Goal: Complete application form: Complete application form

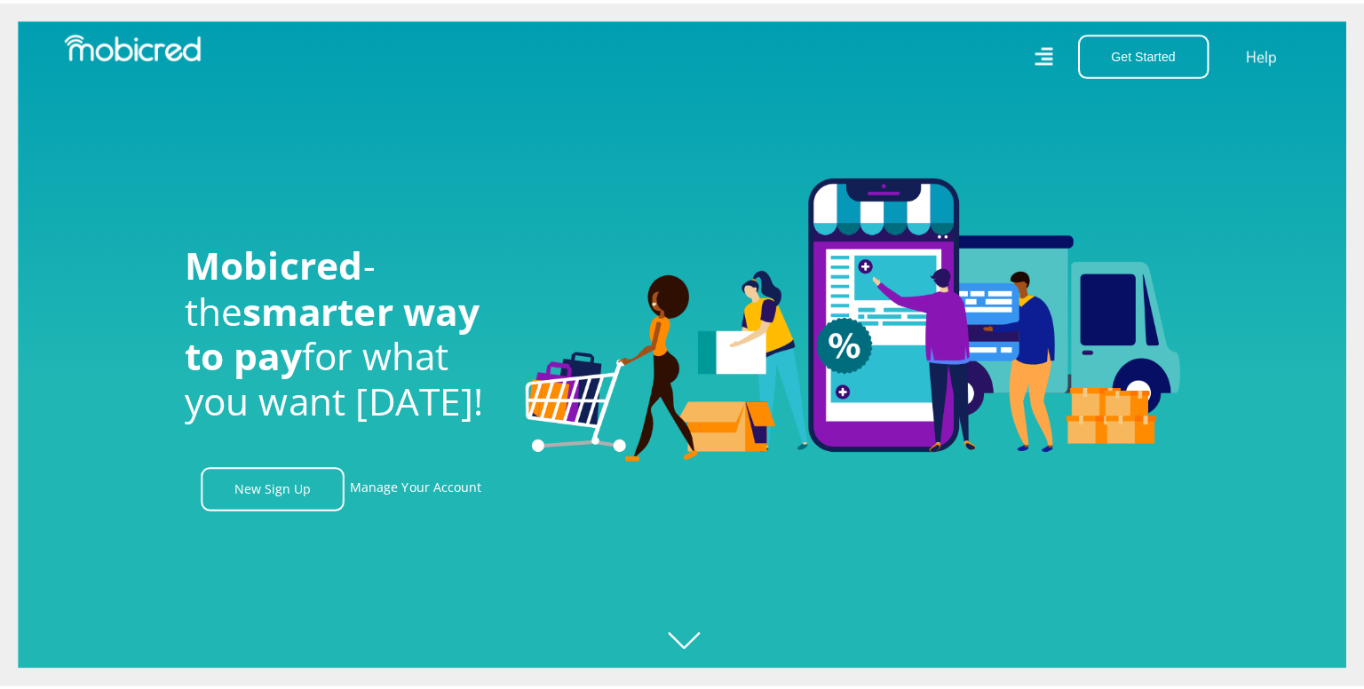
scroll to position [0, 1264]
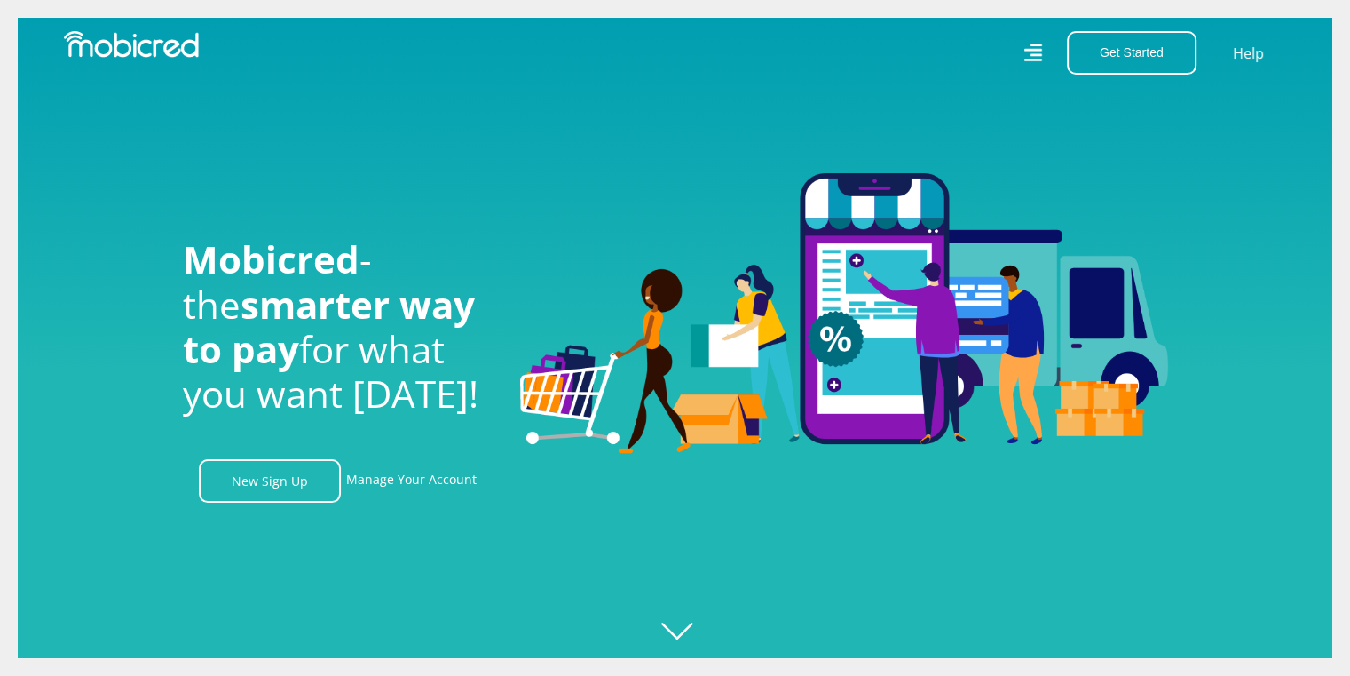
click at [1042, 51] on icon at bounding box center [1033, 53] width 19 height 28
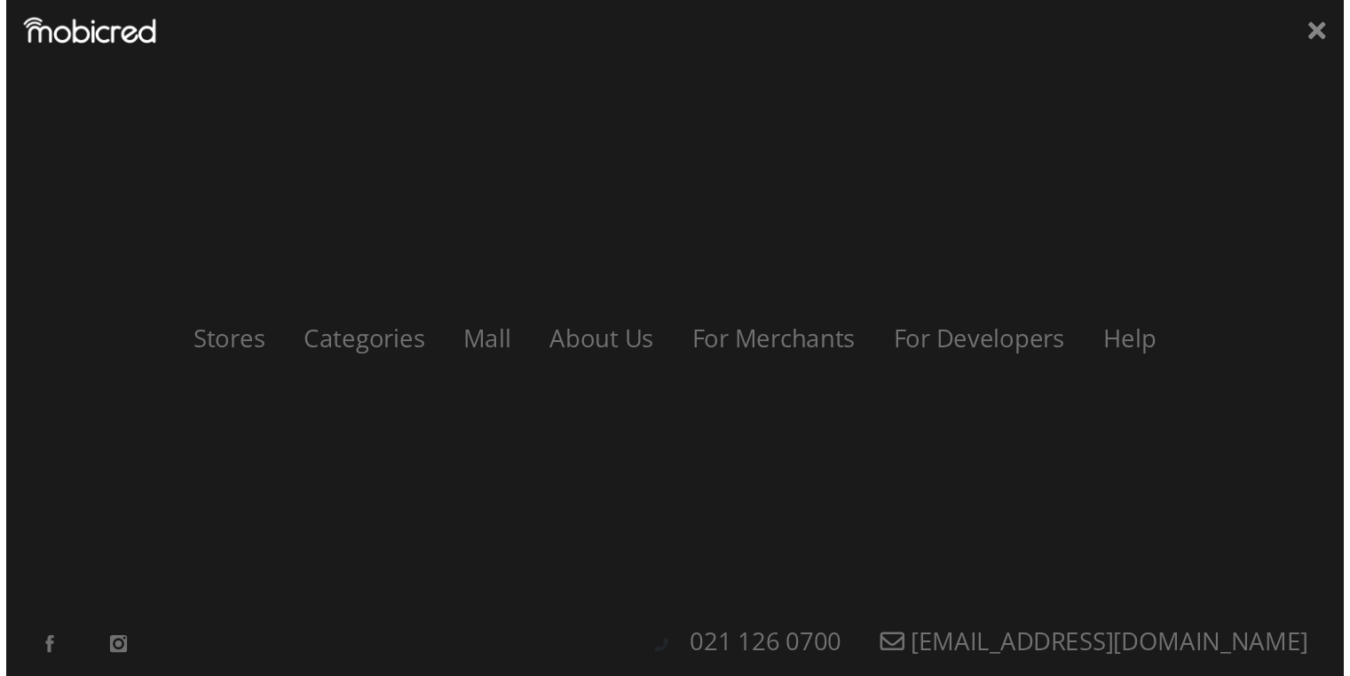
scroll to position [0, 2276]
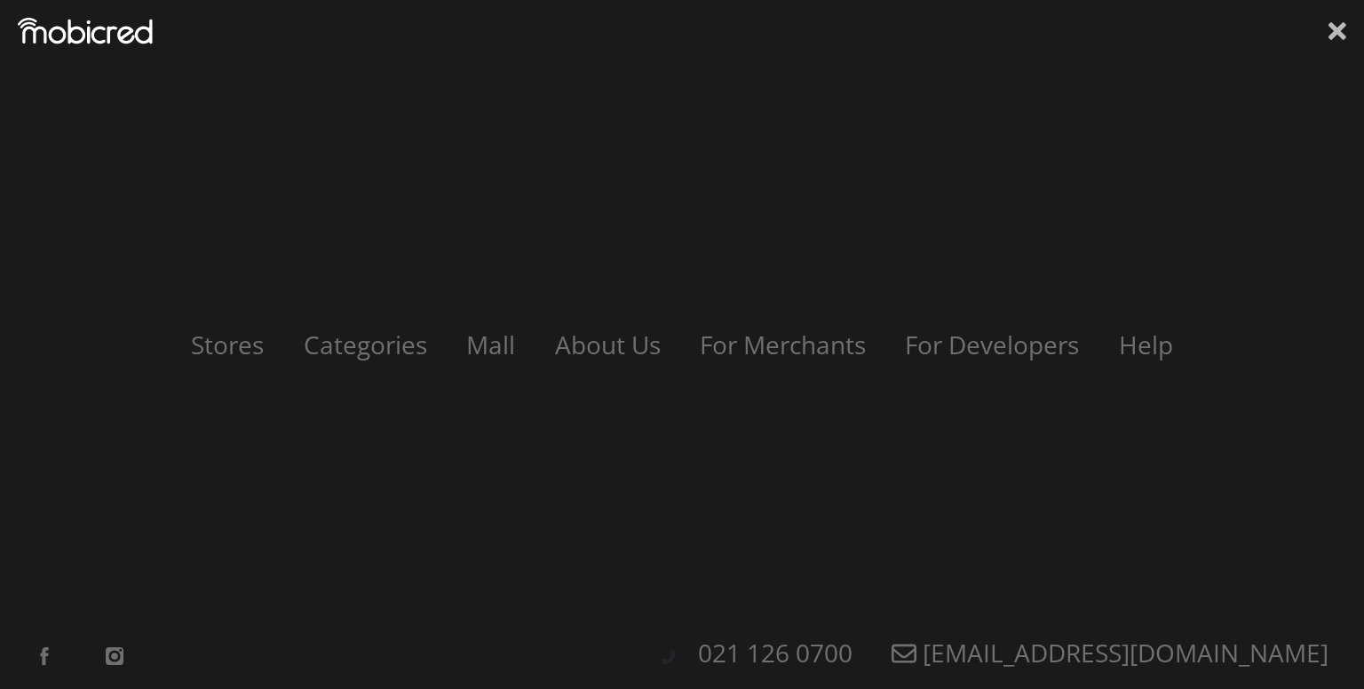
click at [1332, 30] on icon at bounding box center [1337, 31] width 18 height 27
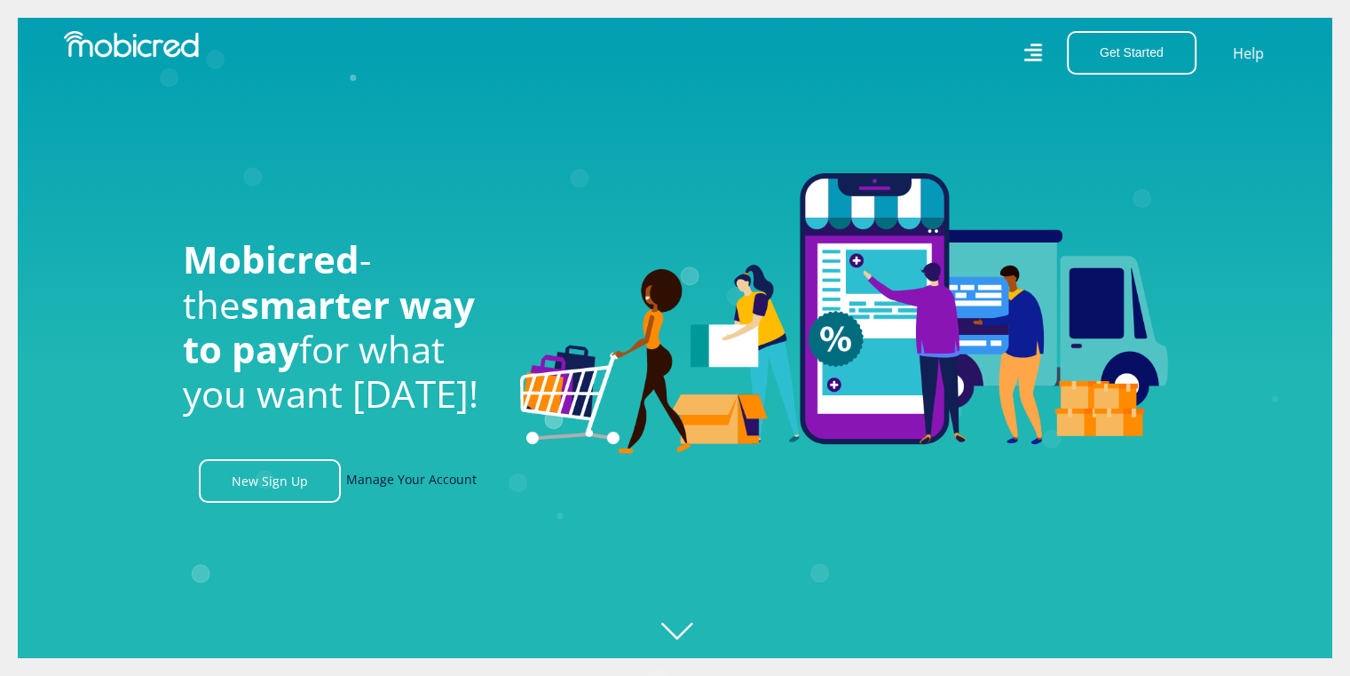
click at [420, 483] on link "Manage Your Account" at bounding box center [411, 480] width 130 height 43
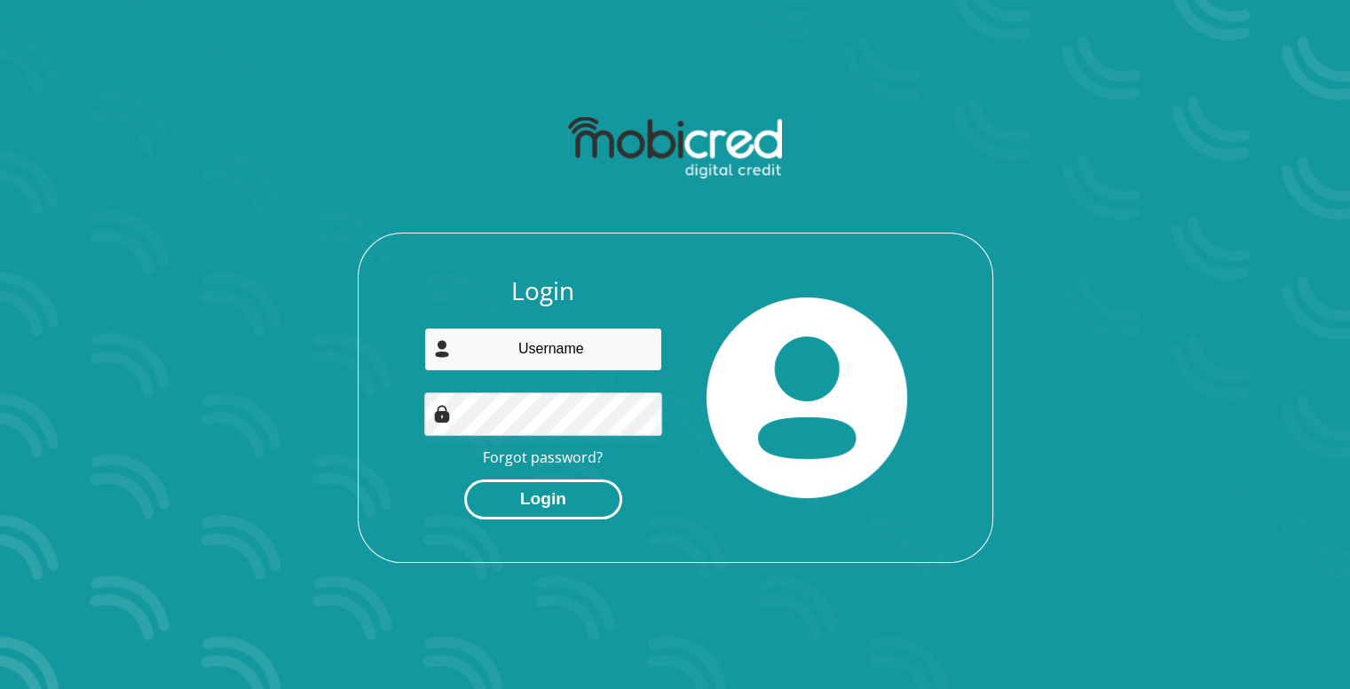
type input "[EMAIL_ADDRESS][DOMAIN_NAME]"
click at [534, 510] on button "Login" at bounding box center [543, 499] width 158 height 40
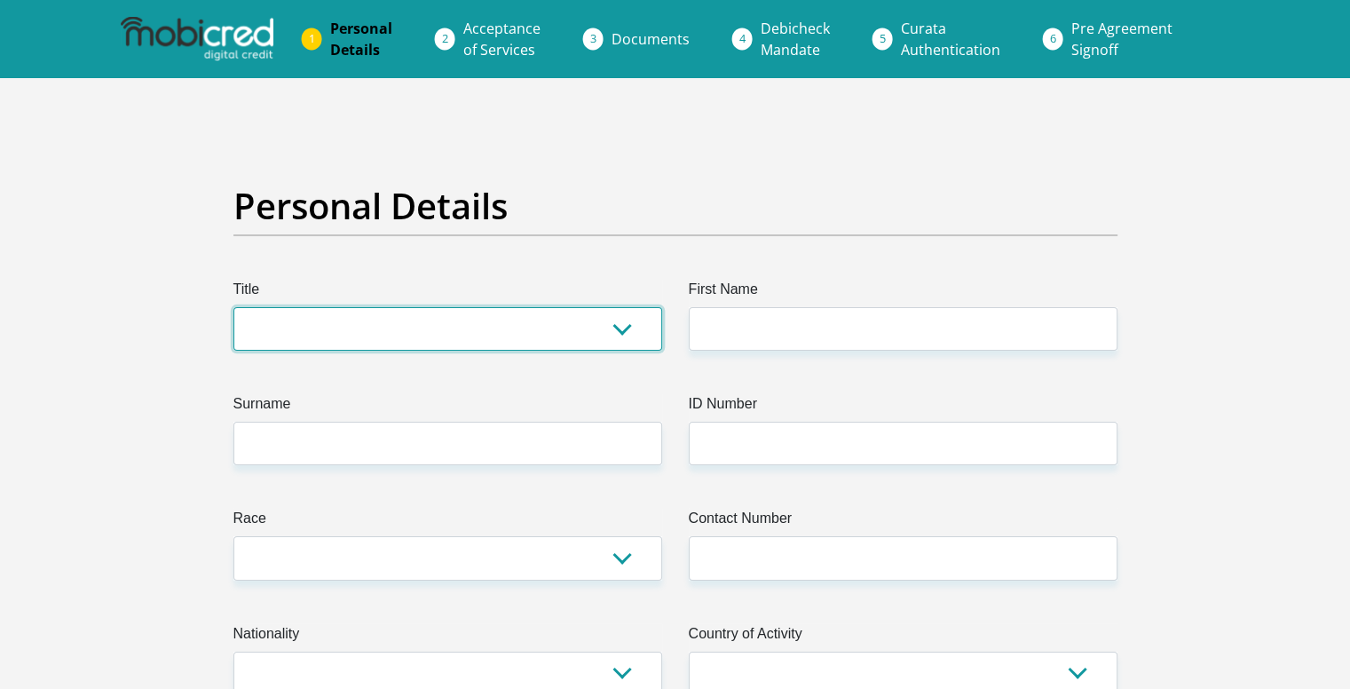
click at [602, 338] on select "Mr Ms Mrs Dr Other" at bounding box center [447, 328] width 429 height 43
select select "Mr"
click at [233, 307] on select "Mr Ms Mrs Dr Other" at bounding box center [447, 328] width 429 height 43
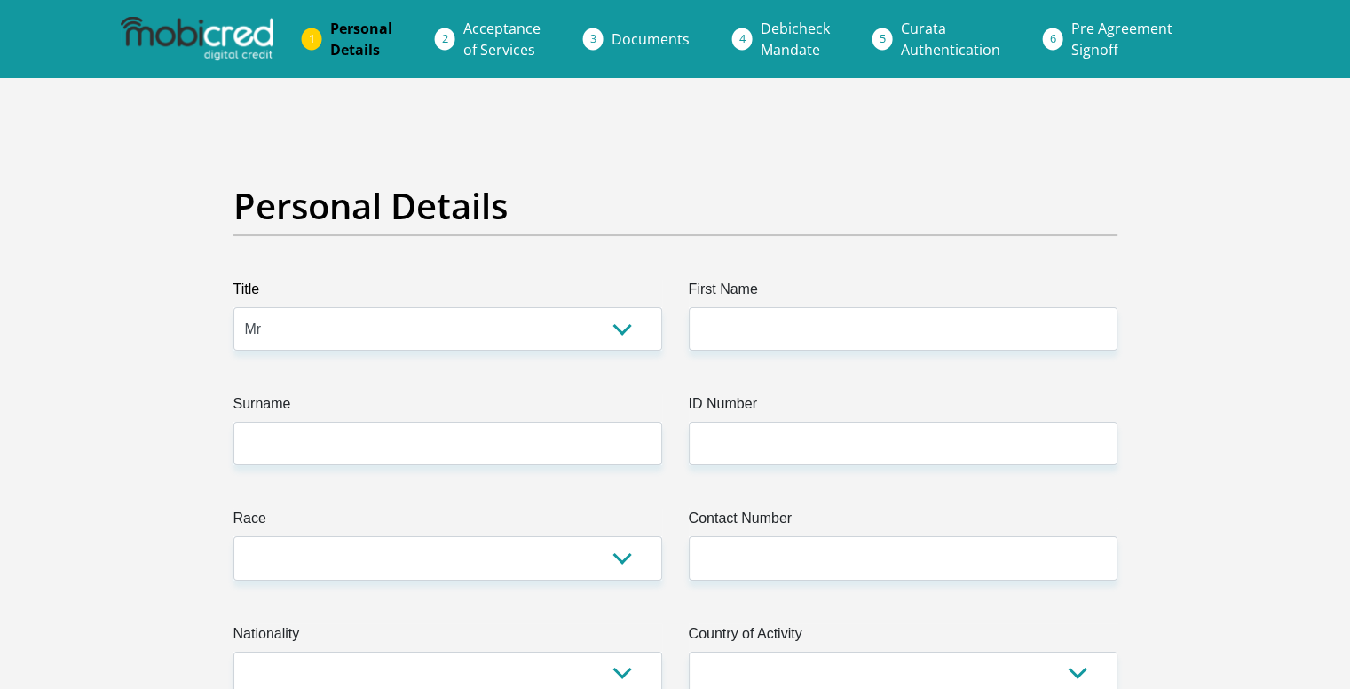
click at [777, 305] on label "First Name" at bounding box center [903, 293] width 429 height 28
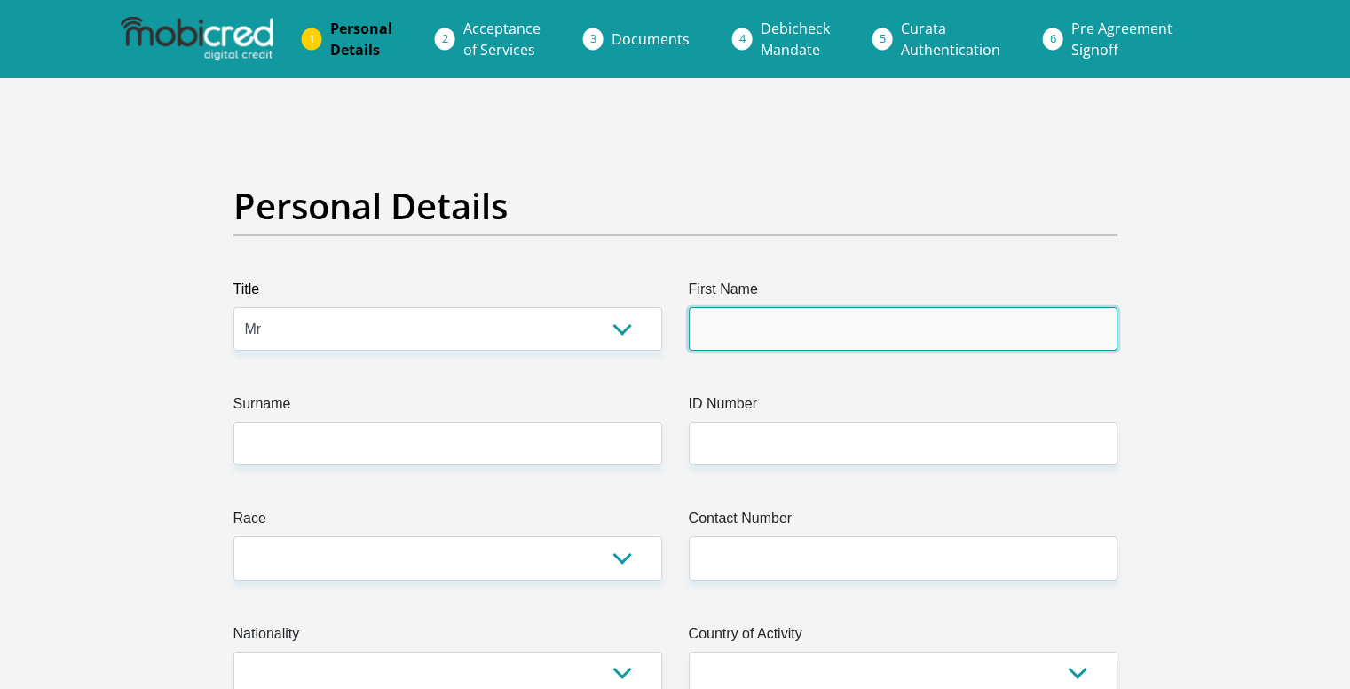
click at [777, 307] on input "First Name" at bounding box center [903, 328] width 429 height 43
type input "Koketjo"
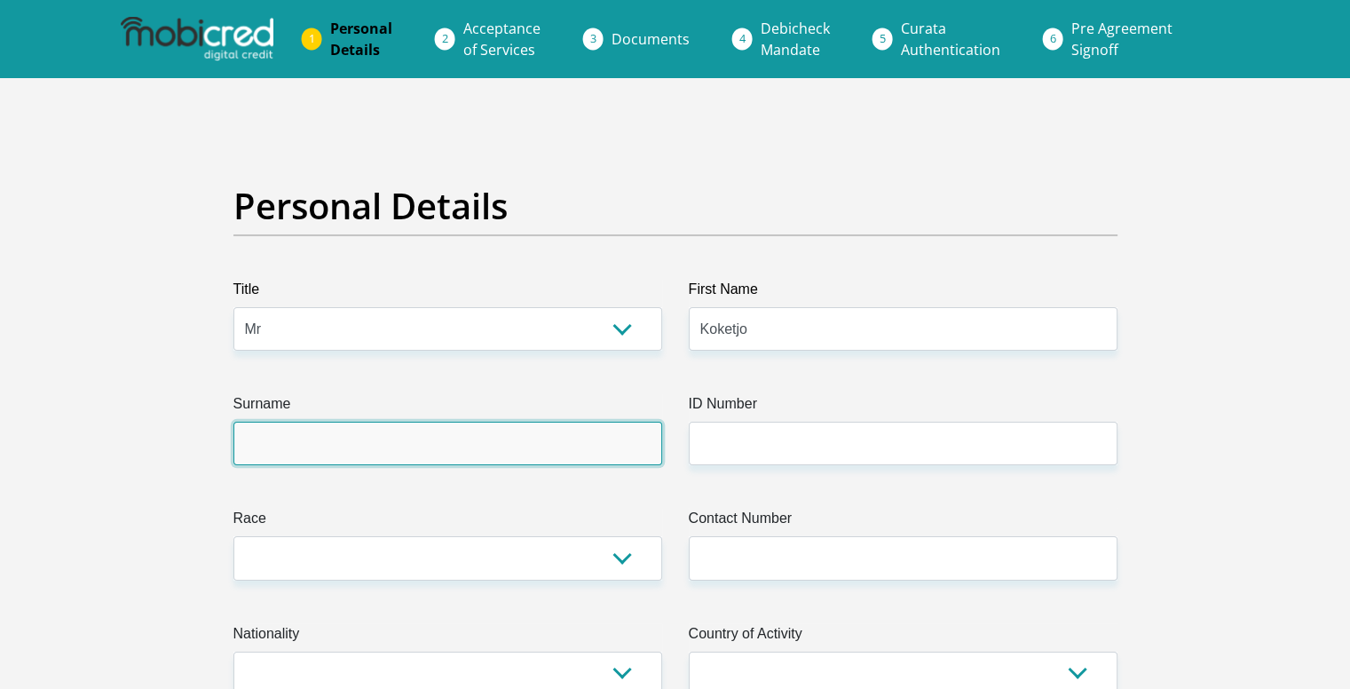
type input "Ndimande"
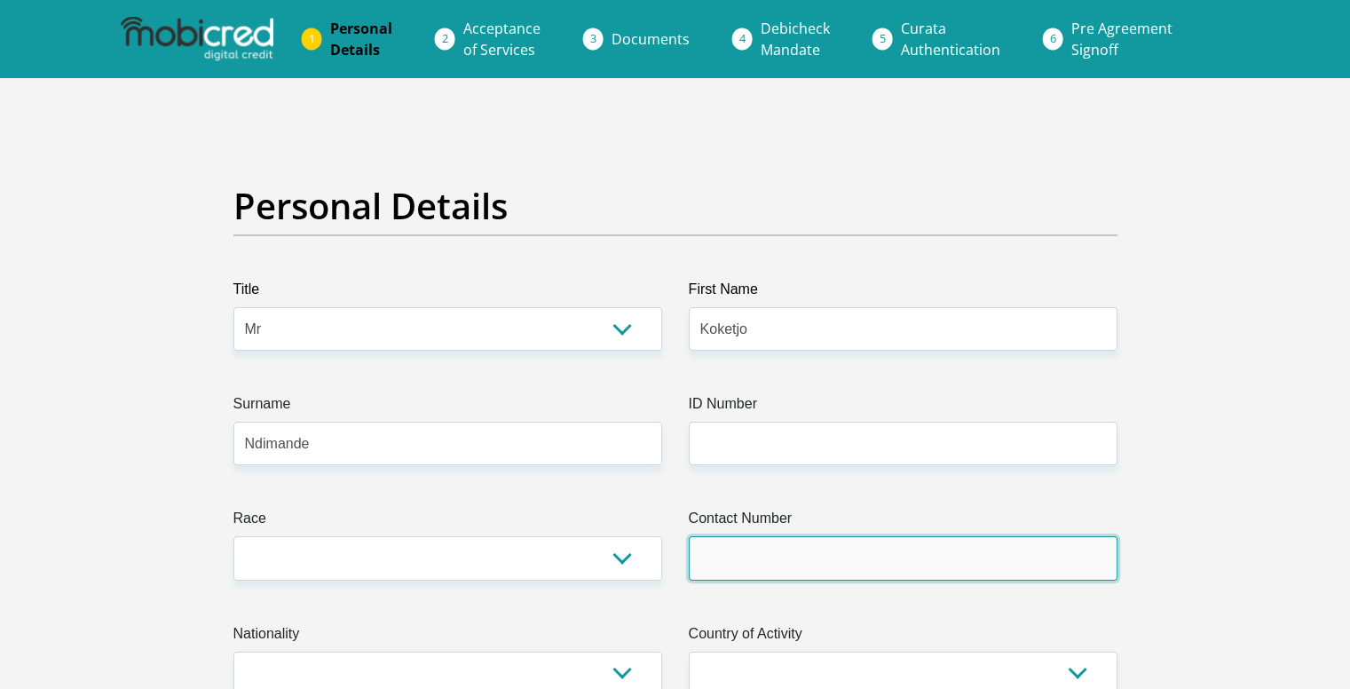
type input "0728381652"
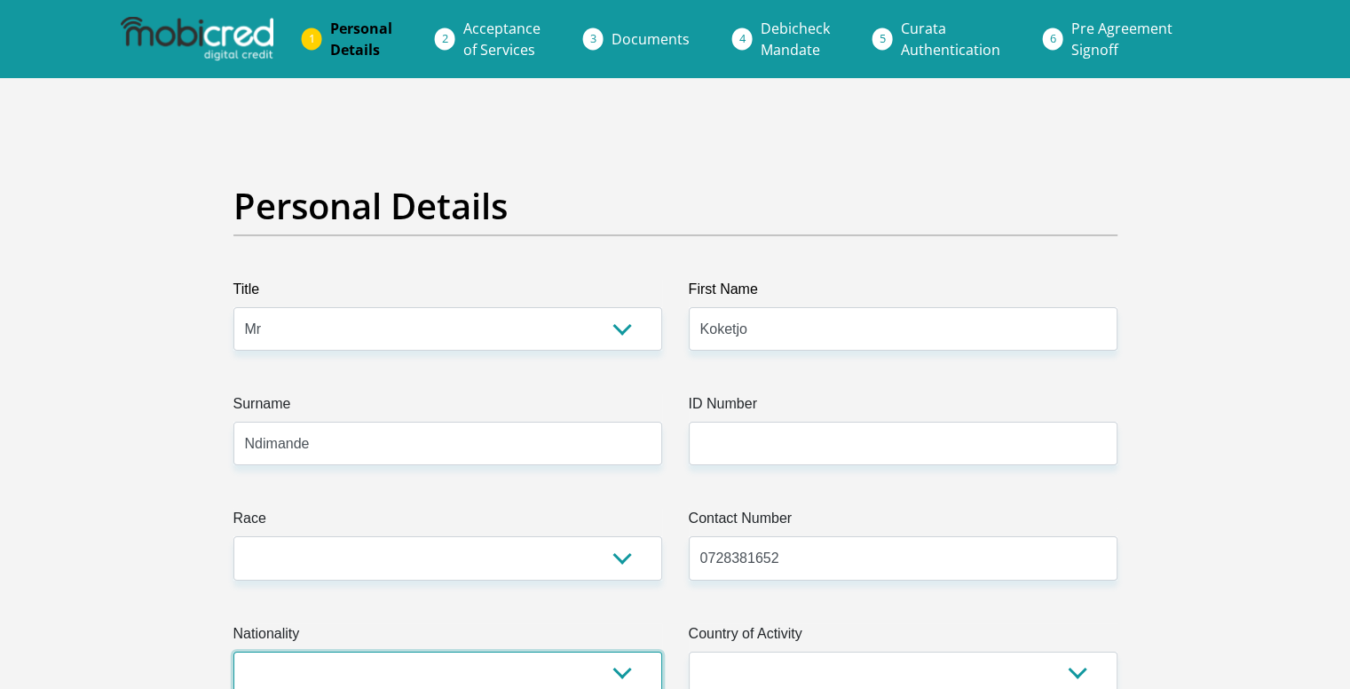
select select "ZAF"
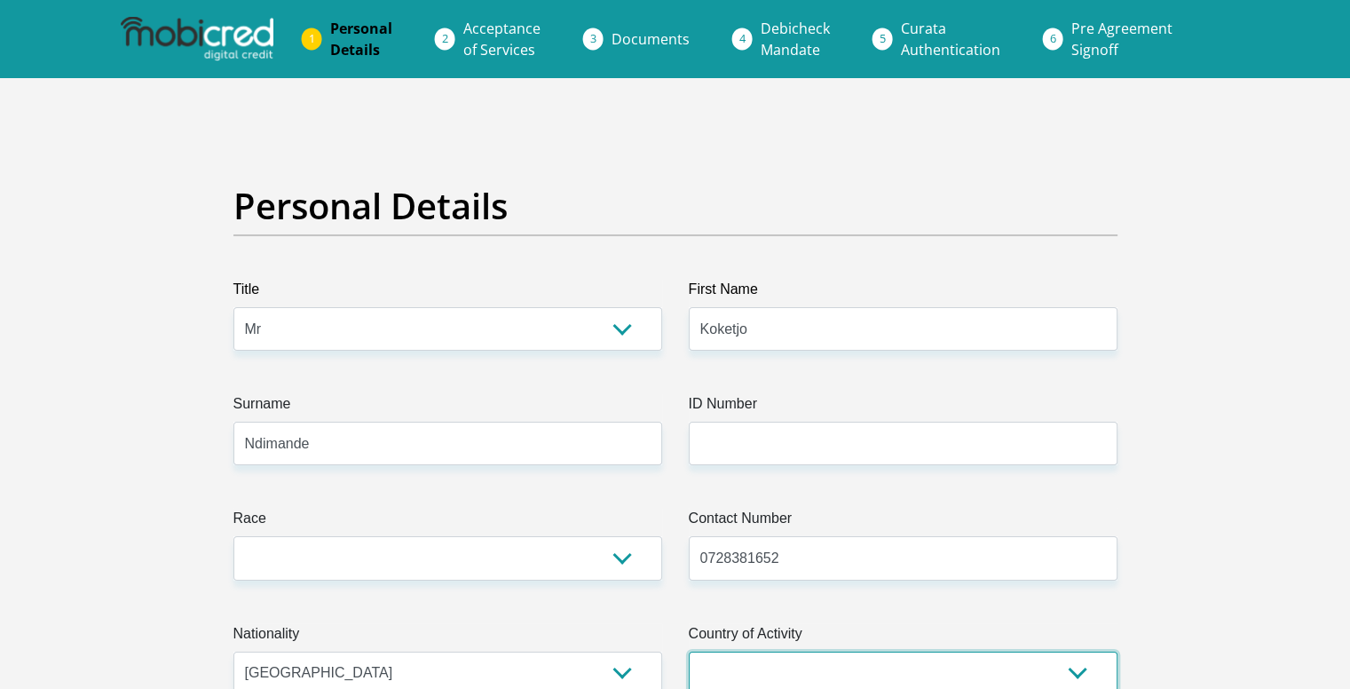
select select "ZAF"
type input "507 reitz street"
type input "Pretoria"
type input "0002"
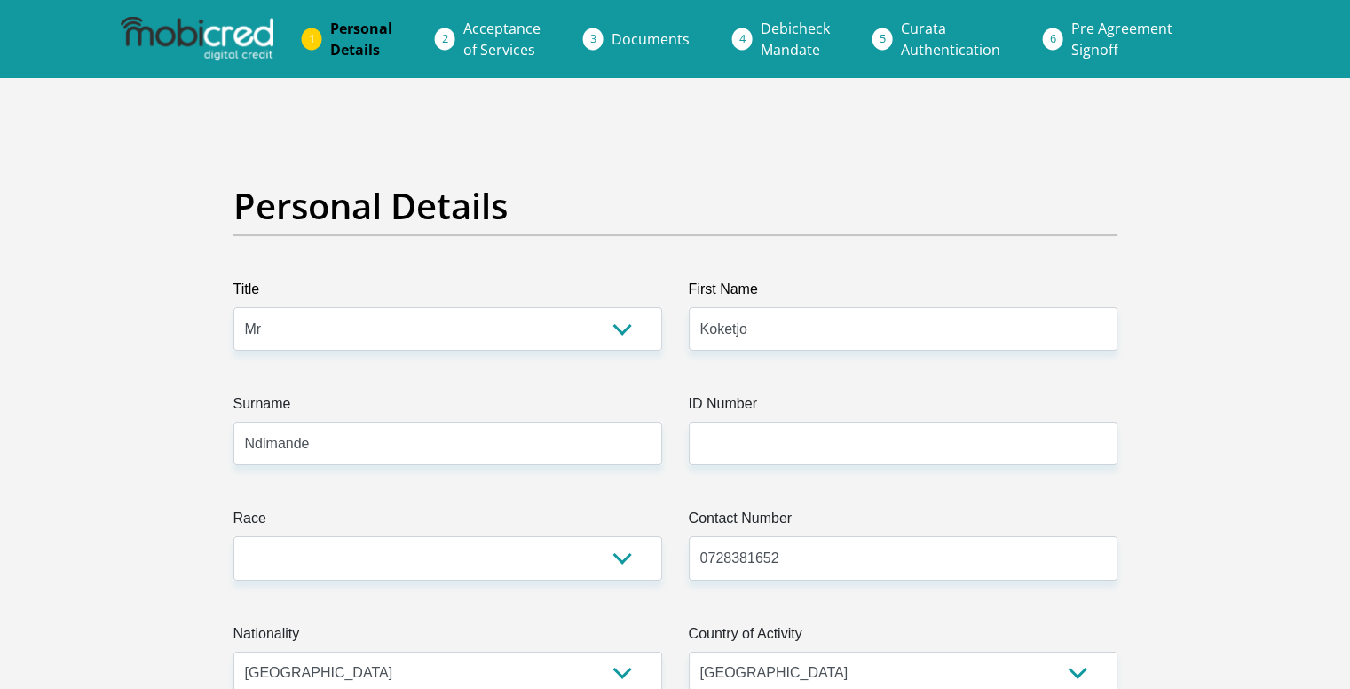
select select "Gauteng"
type input "Koketjo"
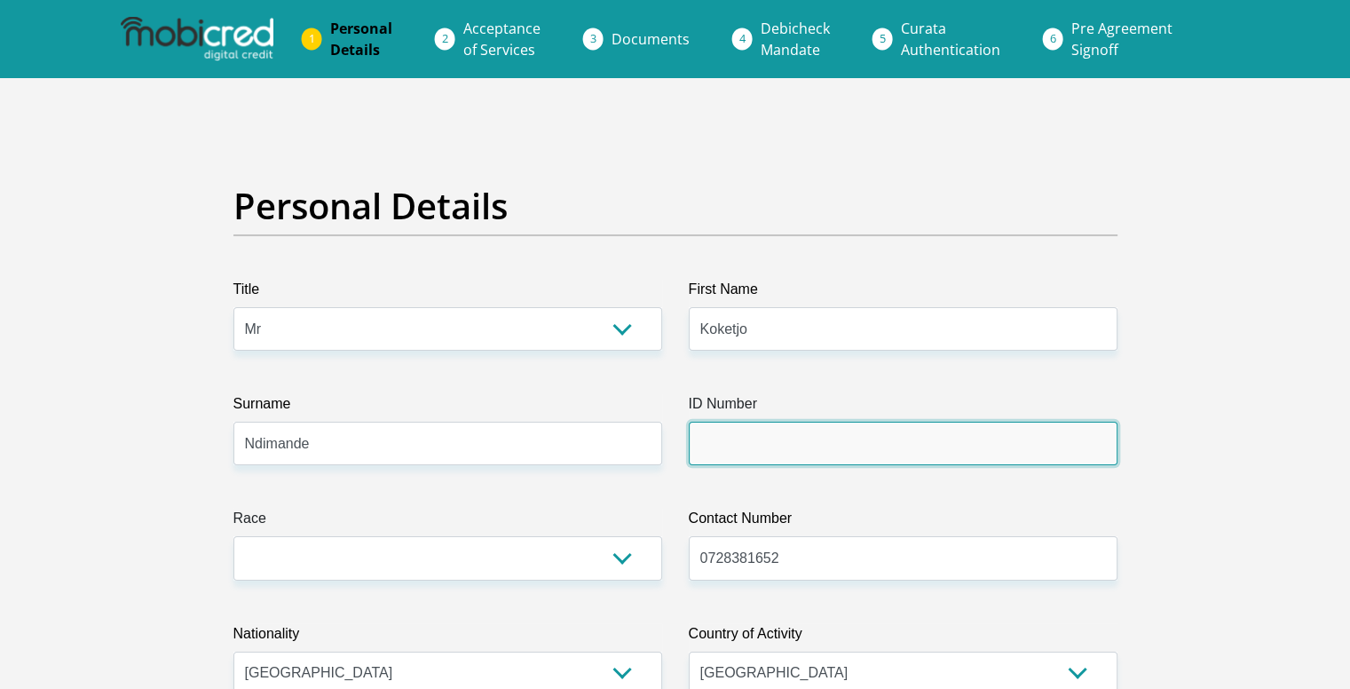
click at [747, 432] on input "ID Number" at bounding box center [903, 443] width 429 height 43
type input "9810075822083"
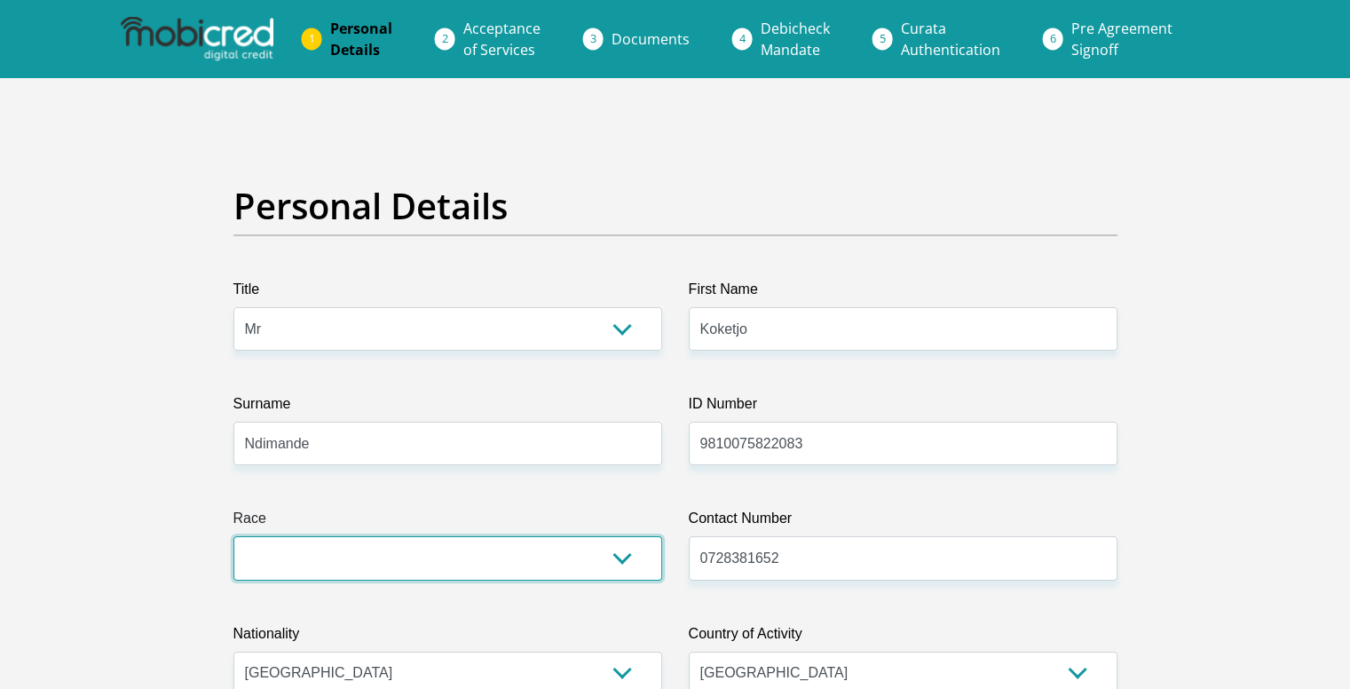
click at [536, 554] on select "Black Coloured Indian White Other" at bounding box center [447, 557] width 429 height 43
select select "1"
click at [233, 536] on select "Black Coloured Indian White Other" at bounding box center [447, 557] width 429 height 43
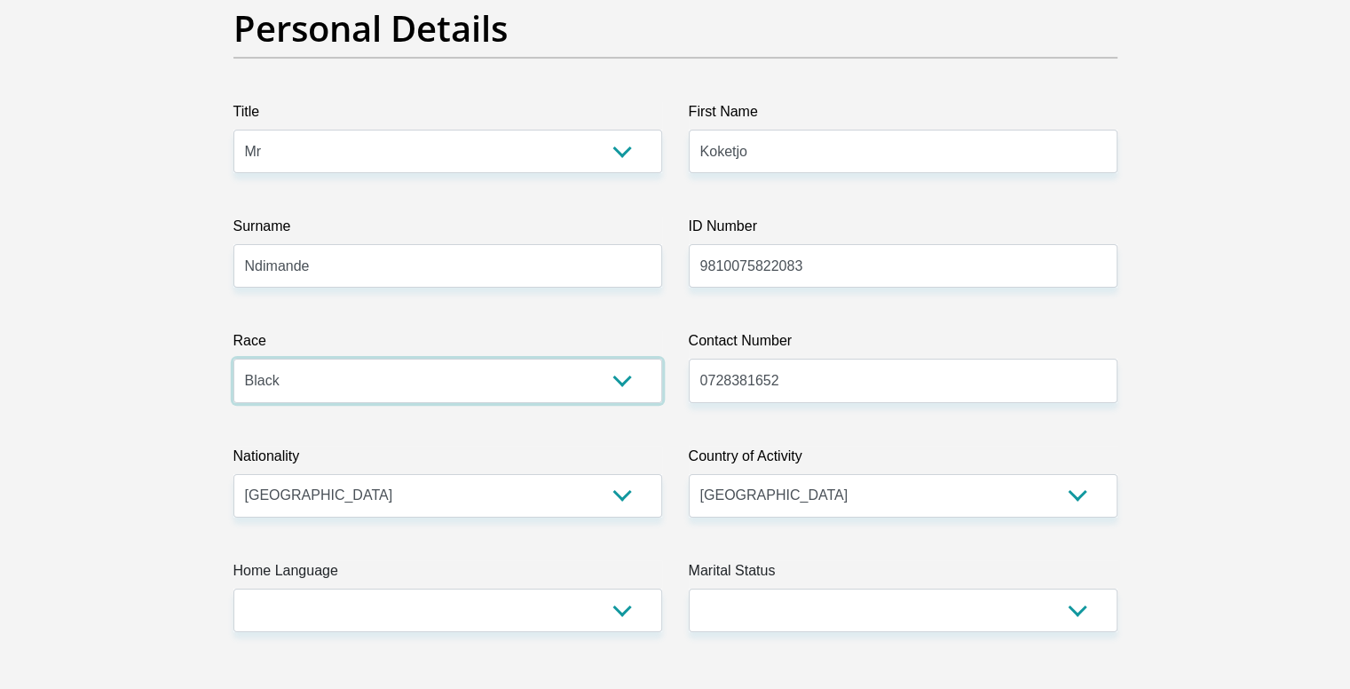
scroll to position [266, 0]
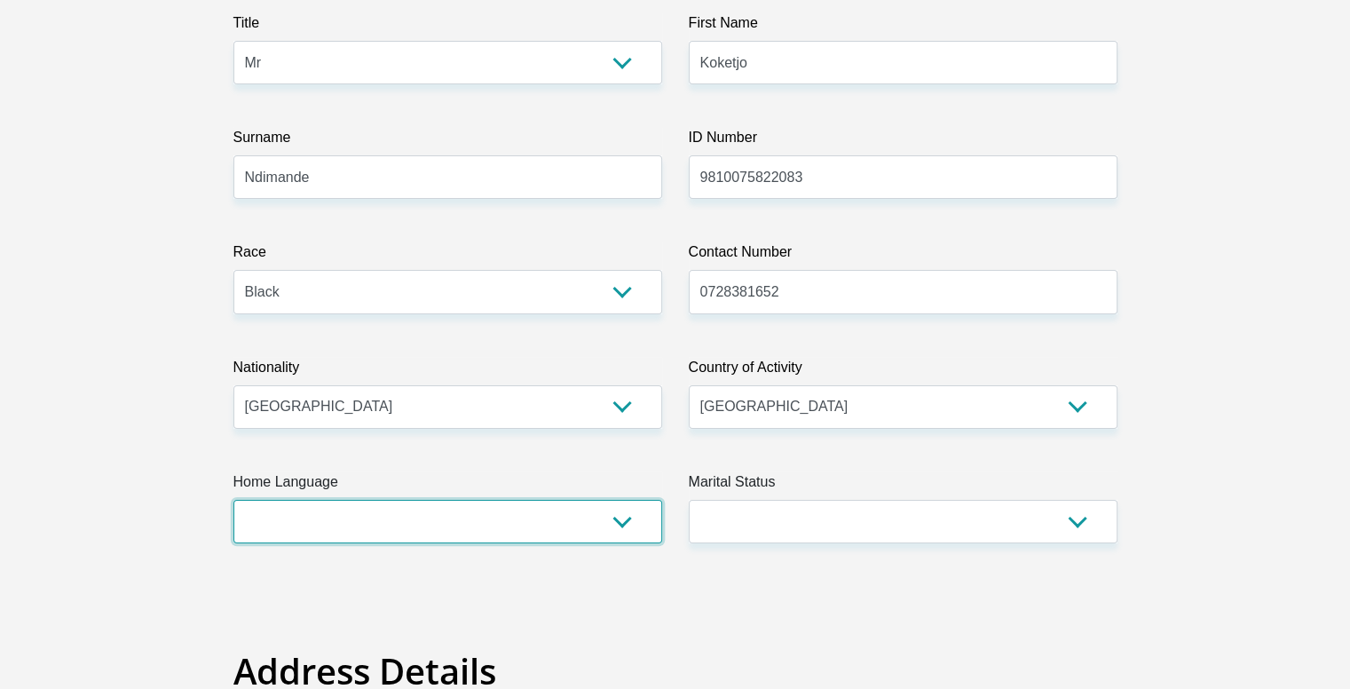
click at [605, 518] on select "Afrikaans English Sepedi South Ndebele Southern Sotho Swati Tsonga Tswana Venda…" at bounding box center [447, 521] width 429 height 43
select select "nso"
click at [233, 500] on select "Afrikaans English Sepedi South Ndebele Southern Sotho Swati Tsonga Tswana Venda…" at bounding box center [447, 521] width 429 height 43
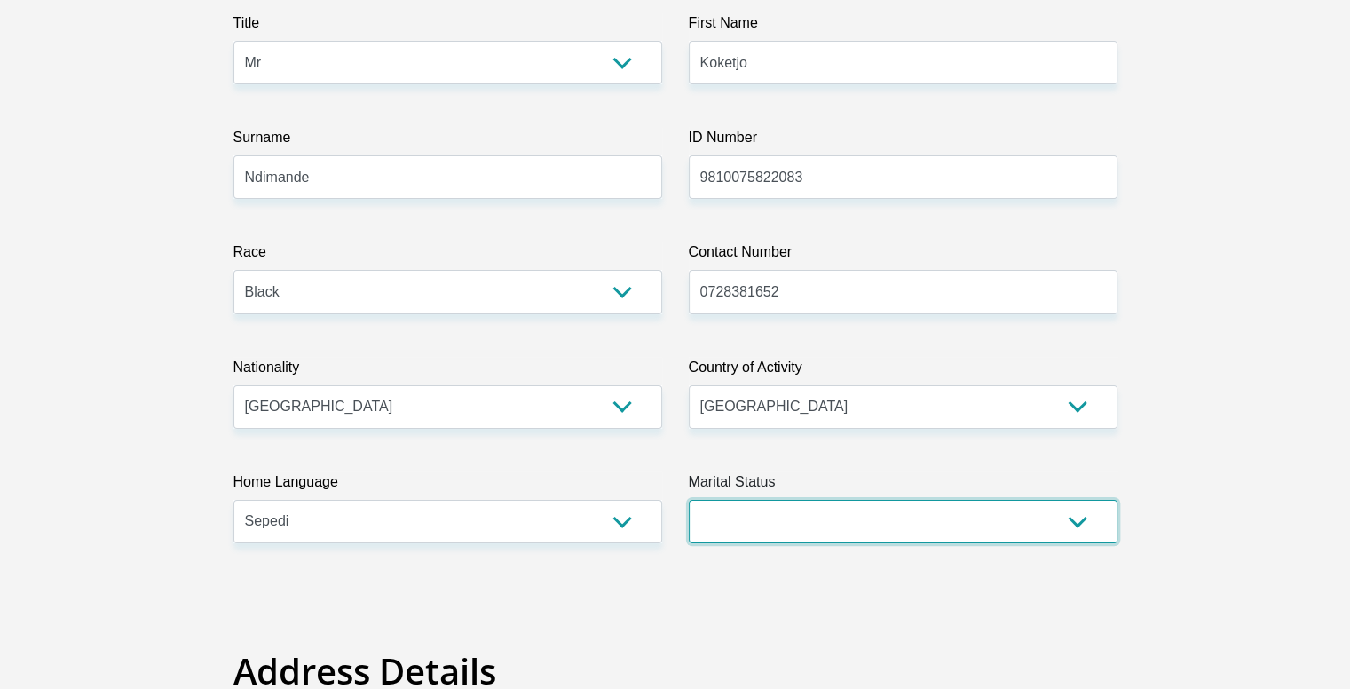
click at [1012, 538] on select "Married ANC Single Divorced Widowed Married COP or Customary Law" at bounding box center [903, 521] width 429 height 43
select select "2"
click at [689, 500] on select "Married ANC Single Divorced Widowed Married COP or Customary Law" at bounding box center [903, 521] width 429 height 43
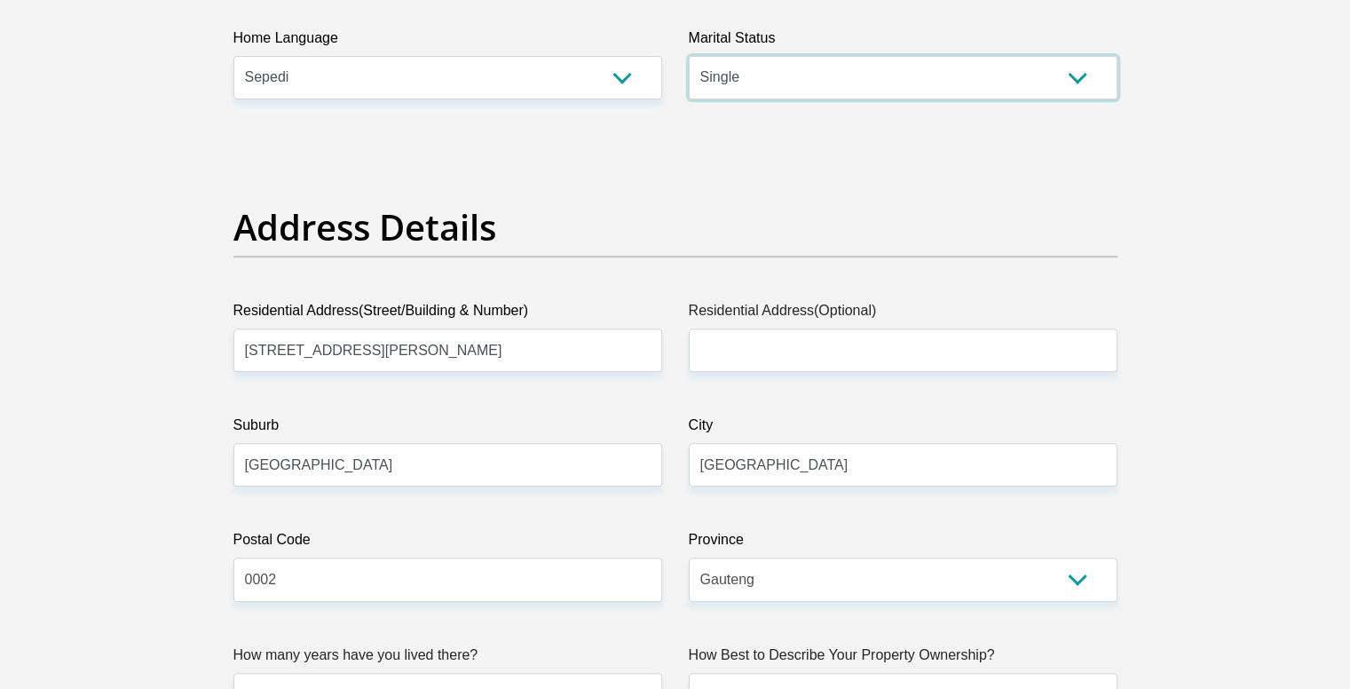
scroll to position [799, 0]
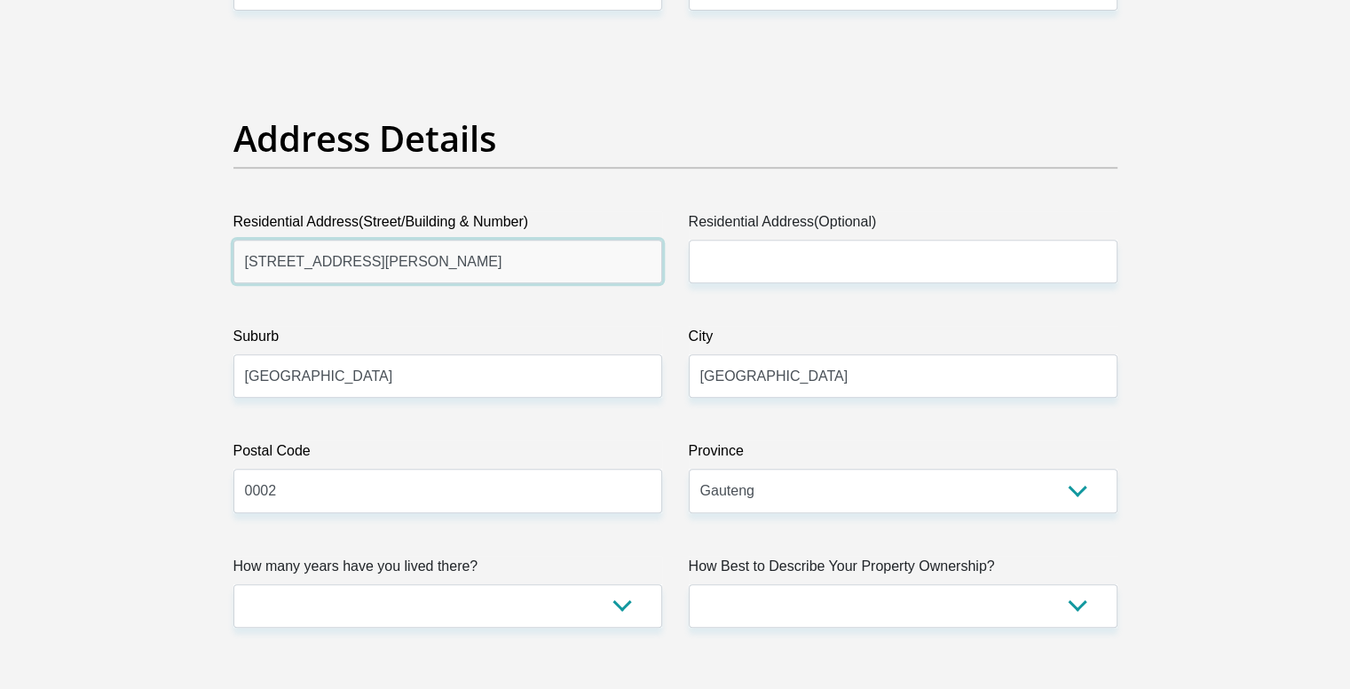
drag, startPoint x: 412, startPoint y: 264, endPoint x: 202, endPoint y: 264, distance: 210.4
type input "6777 Nobelium street"
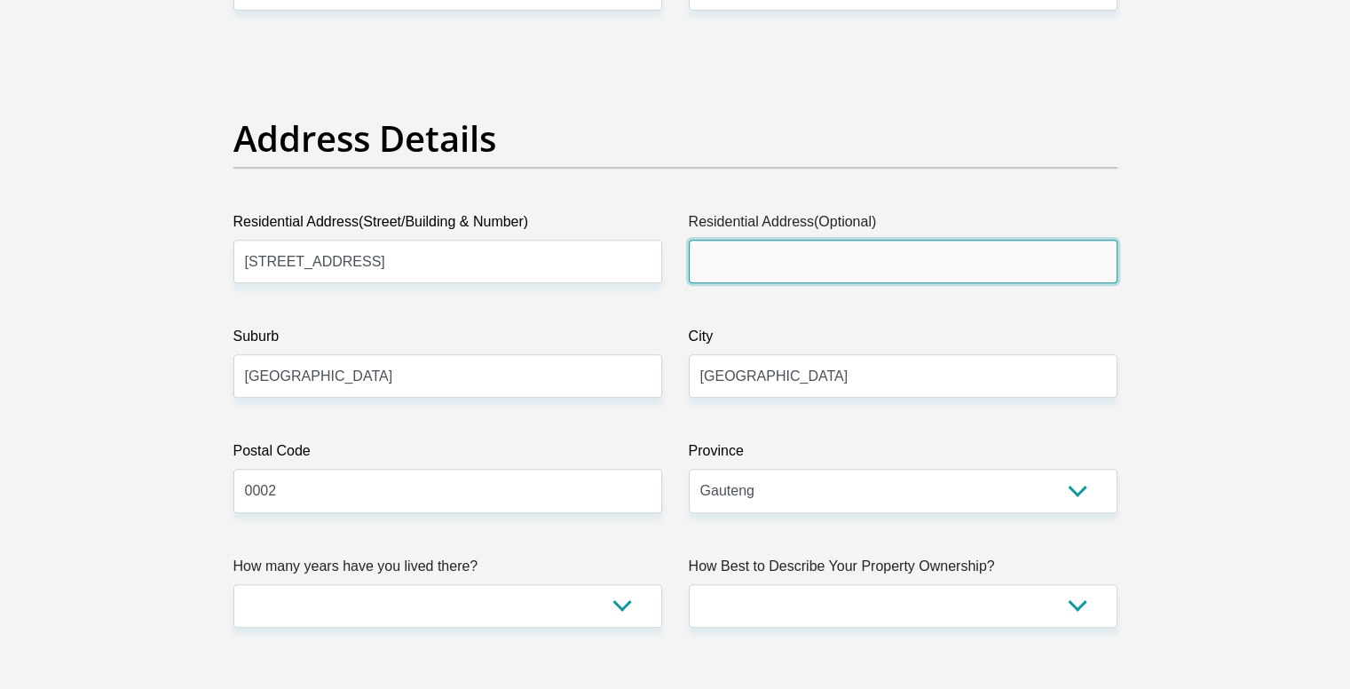
click at [754, 267] on input "Residential Address(Optional)" at bounding box center [903, 261] width 429 height 43
type input "Lesedi units"
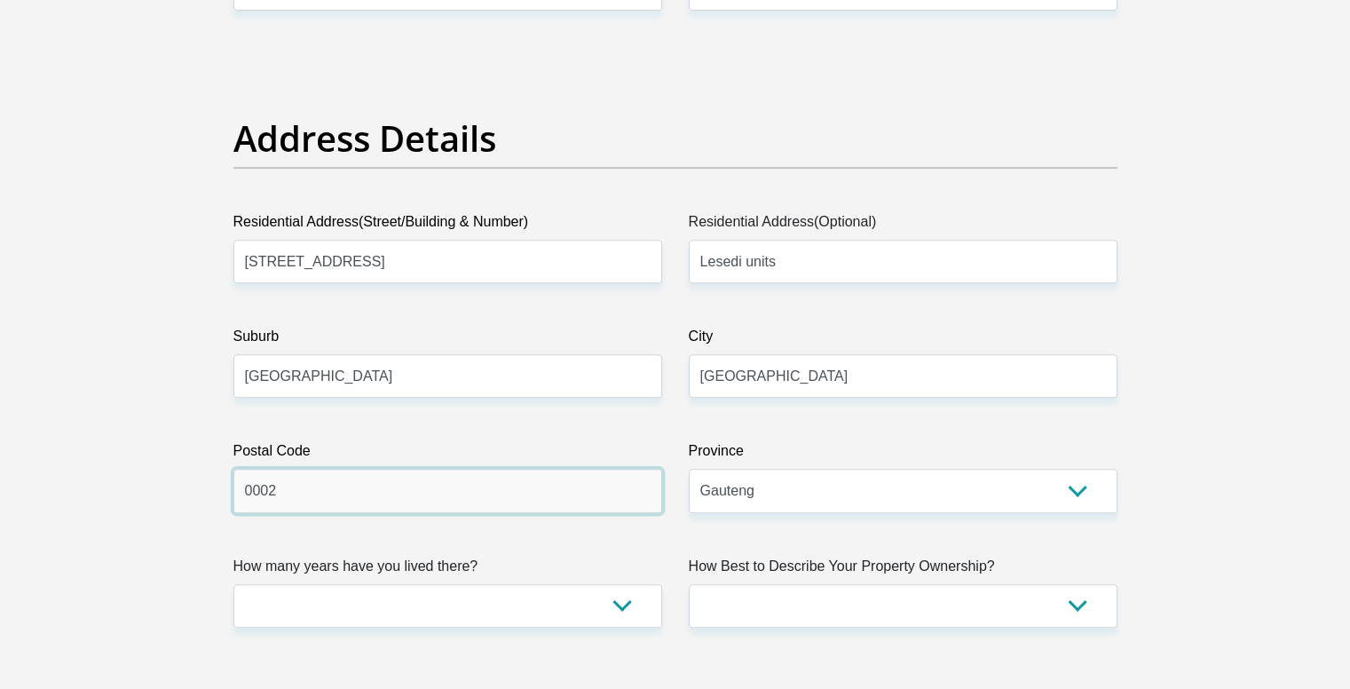
click at [401, 477] on input "0002" at bounding box center [447, 490] width 429 height 43
type input "0122"
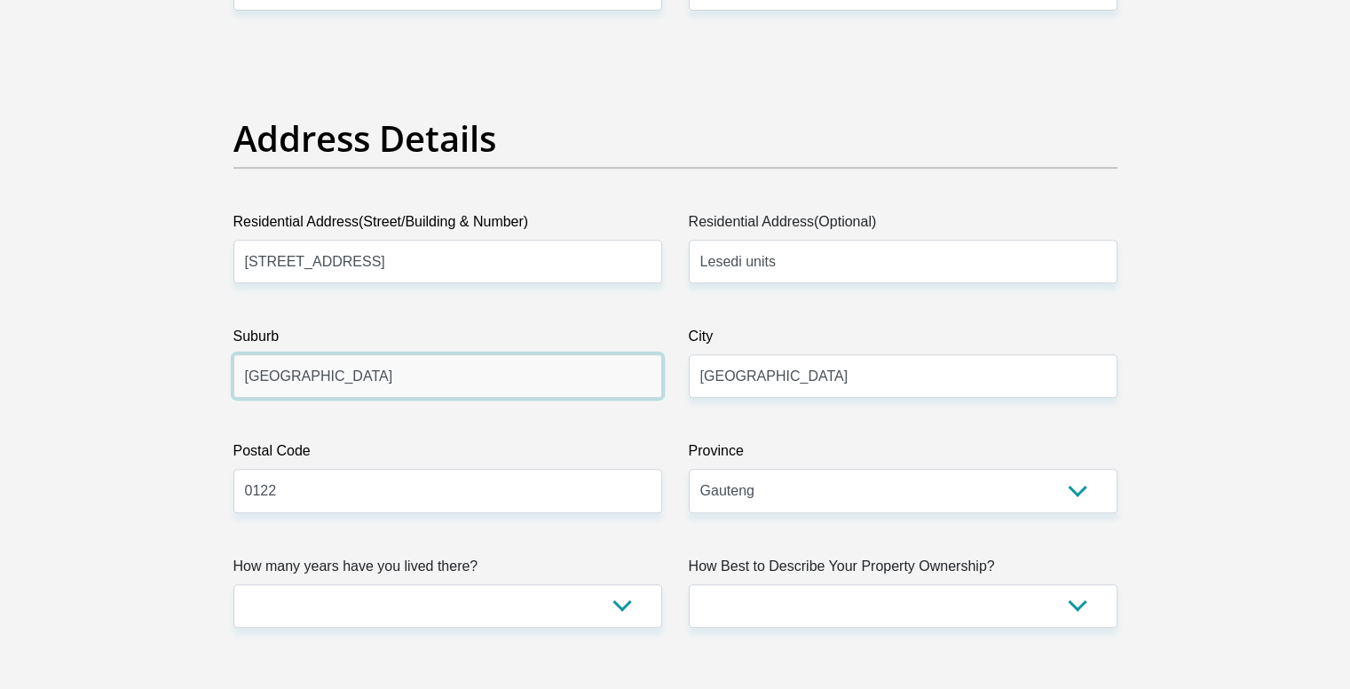
drag, startPoint x: 375, startPoint y: 375, endPoint x: 71, endPoint y: 375, distance: 303.6
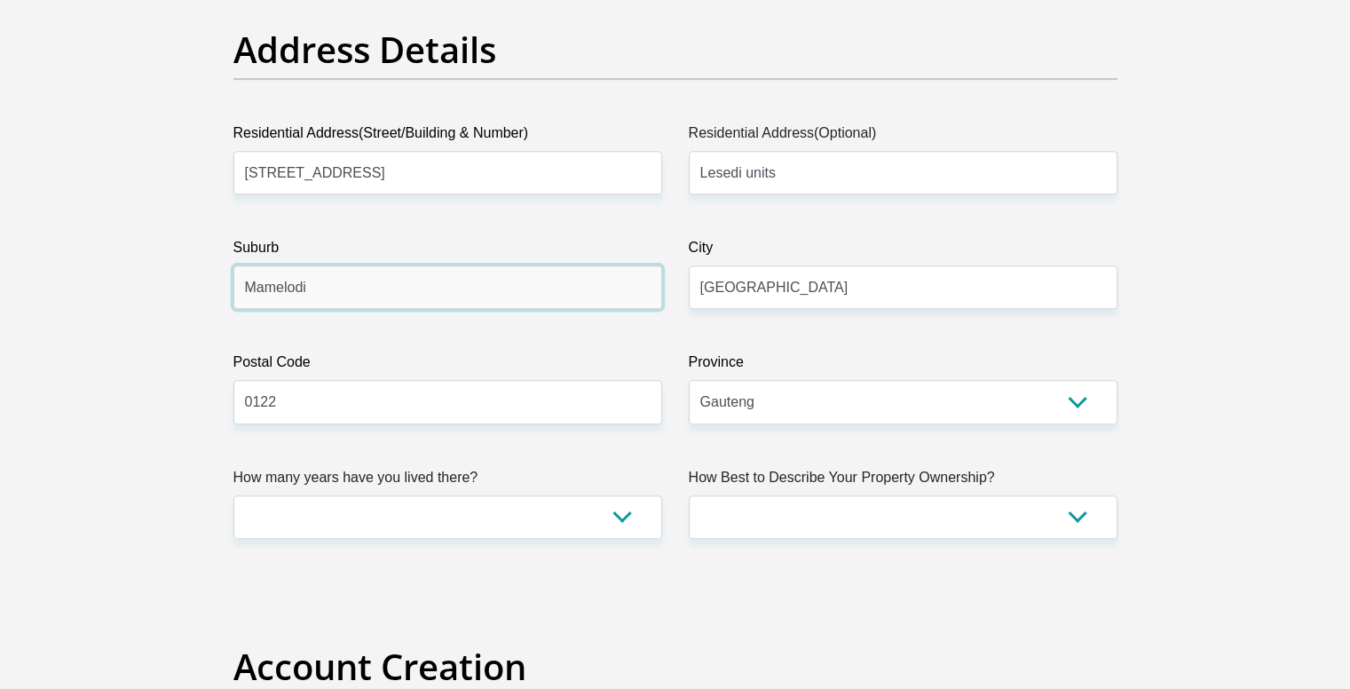
scroll to position [976, 0]
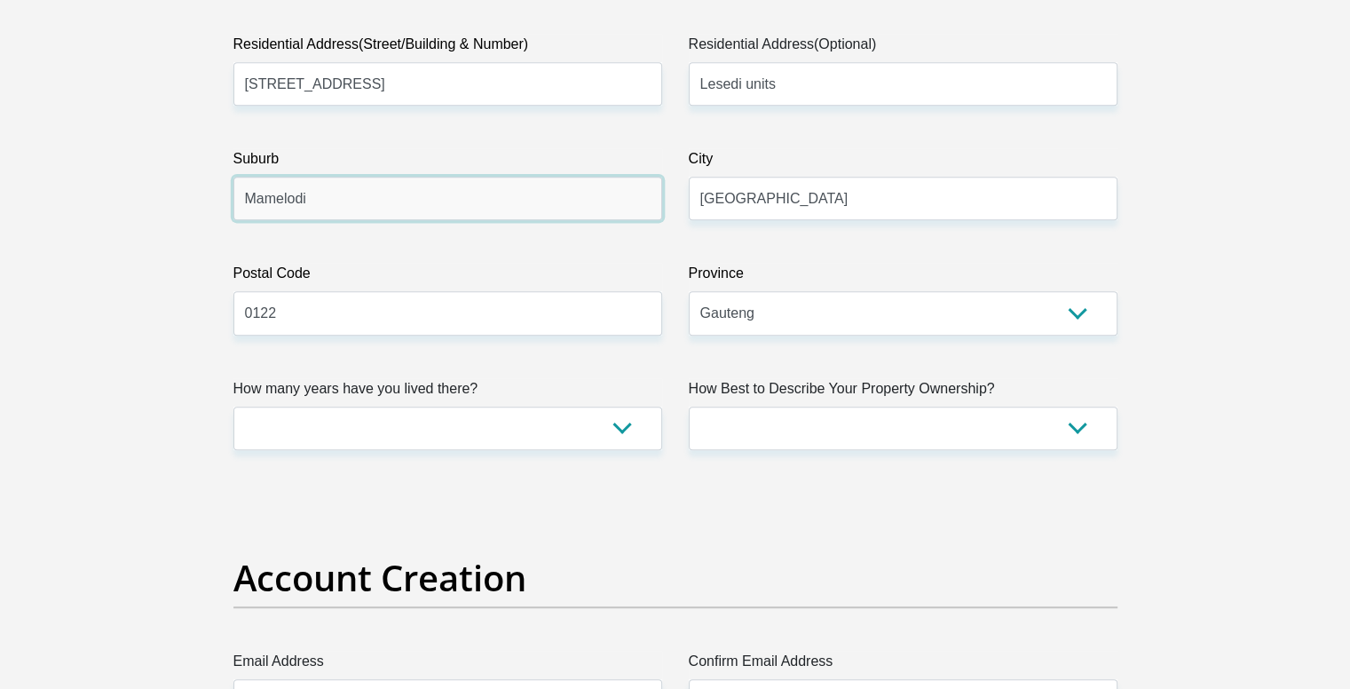
type input "Mamelodi"
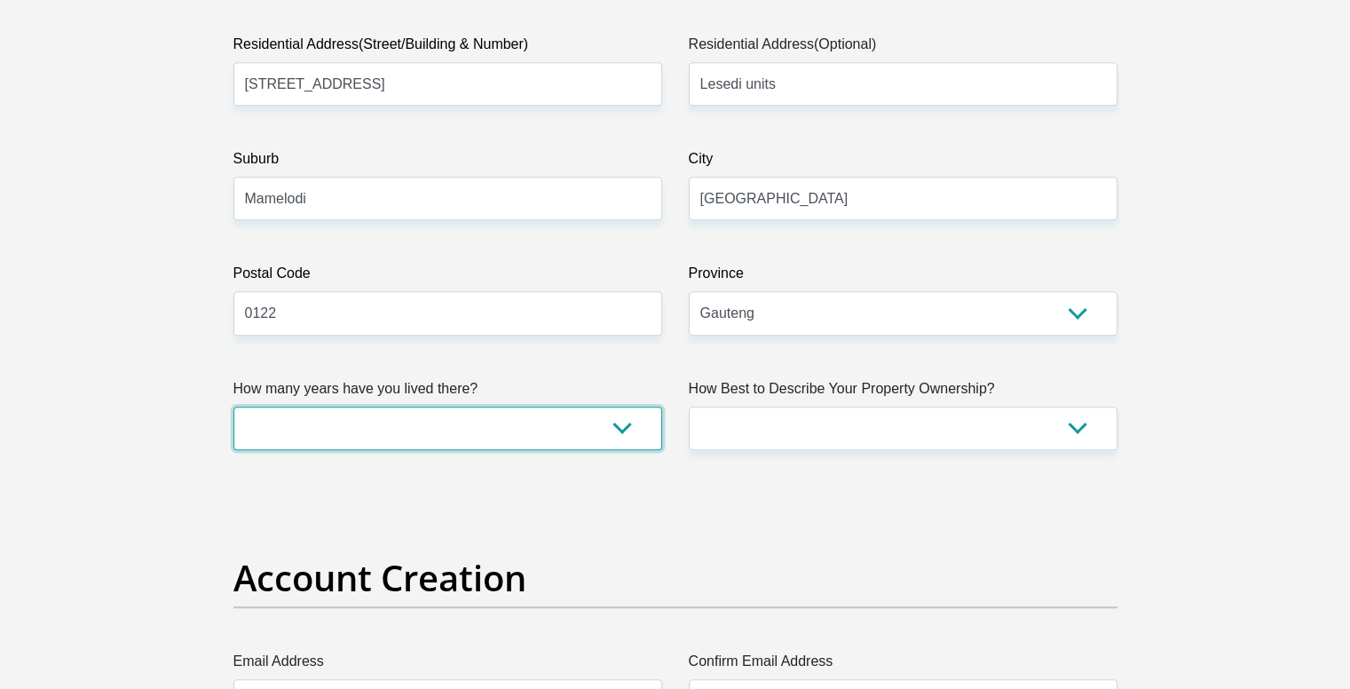
click at [621, 431] on select "less than 1 year 1-3 years 3-5 years 5+ years" at bounding box center [447, 428] width 429 height 43
select select "0"
click at [233, 407] on select "less than 1 year 1-3 years 3-5 years 5+ years" at bounding box center [447, 428] width 429 height 43
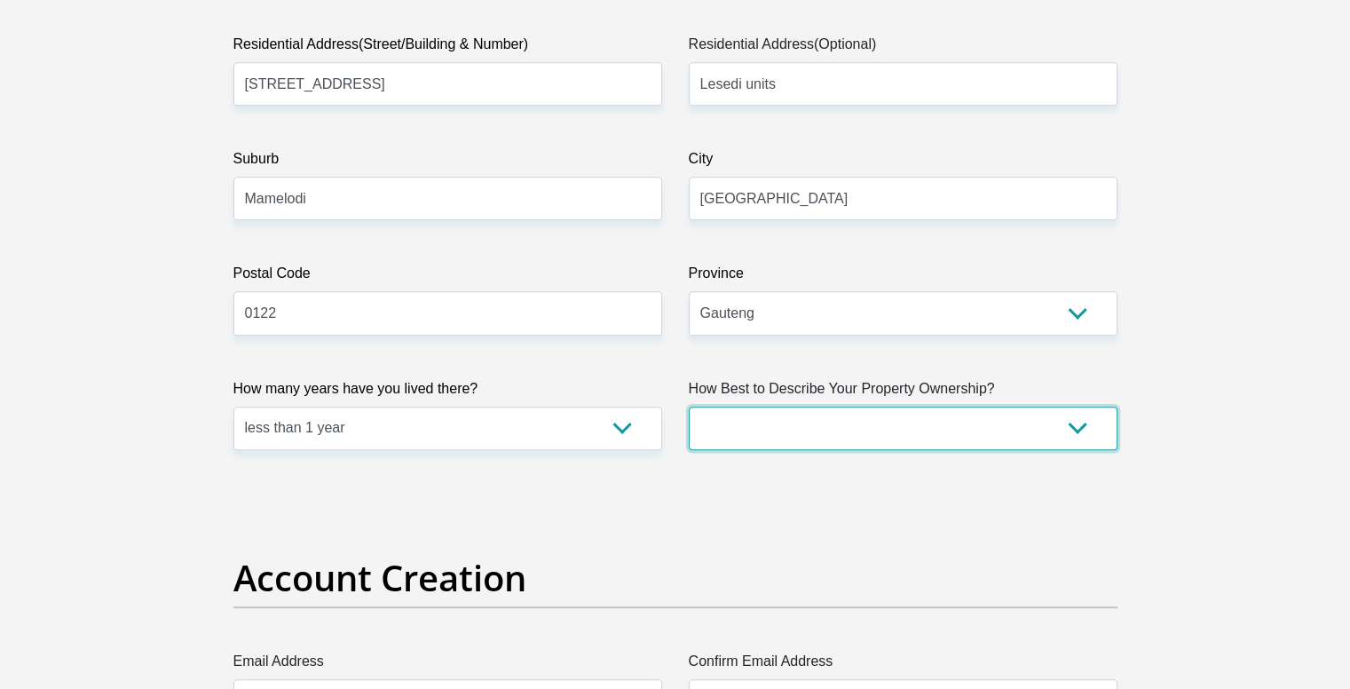
click at [1086, 426] on select "Owned Rented Family Owned Company Dwelling" at bounding box center [903, 428] width 429 height 43
select select "Rented"
click at [689, 407] on select "Owned Rented Family Owned Company Dwelling" at bounding box center [903, 428] width 429 height 43
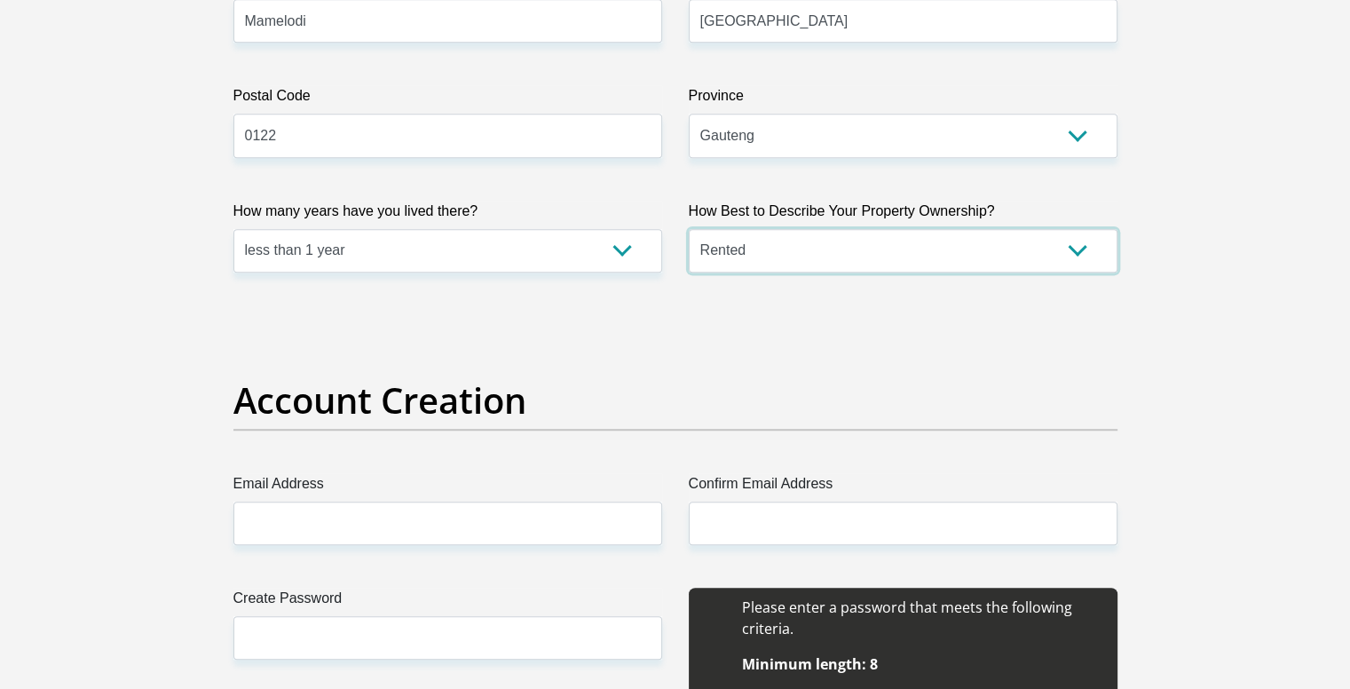
scroll to position [1420, 0]
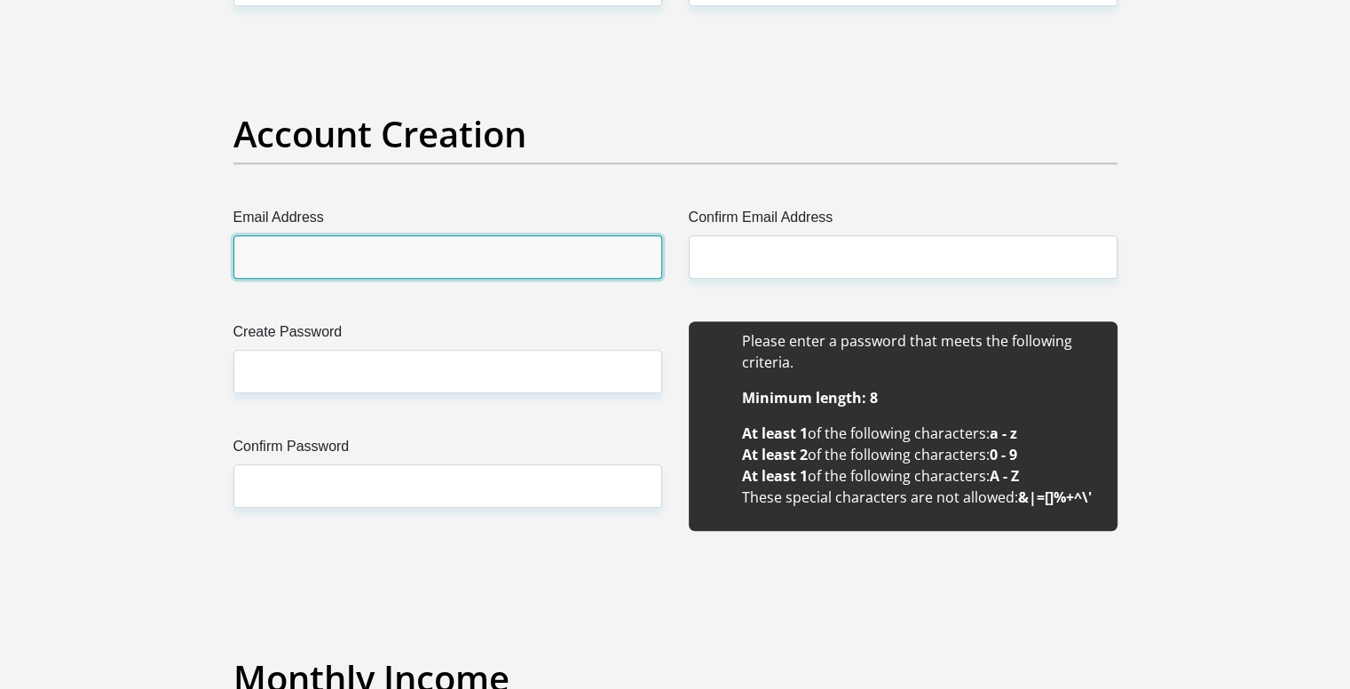
click at [398, 264] on input "Email Address" at bounding box center [447, 256] width 429 height 43
type input "koketjondimande@outlook.com"
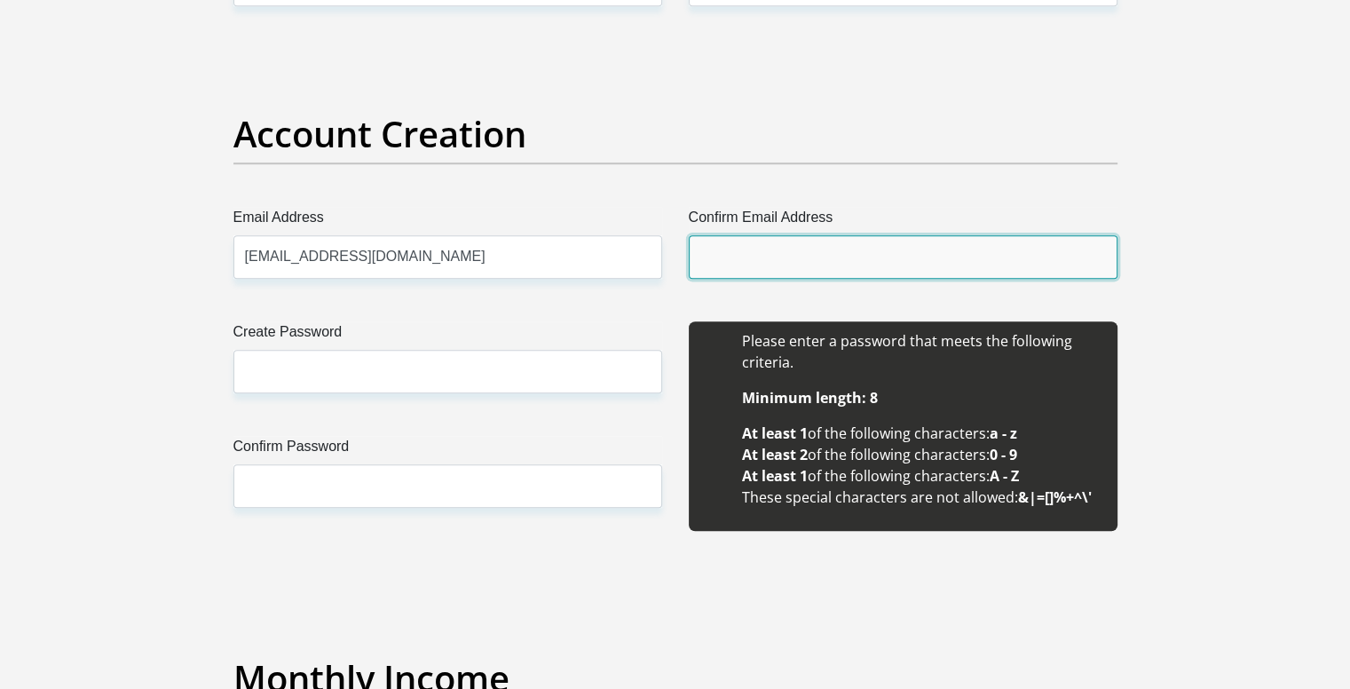
type input "koketjondimande@outlook.com"
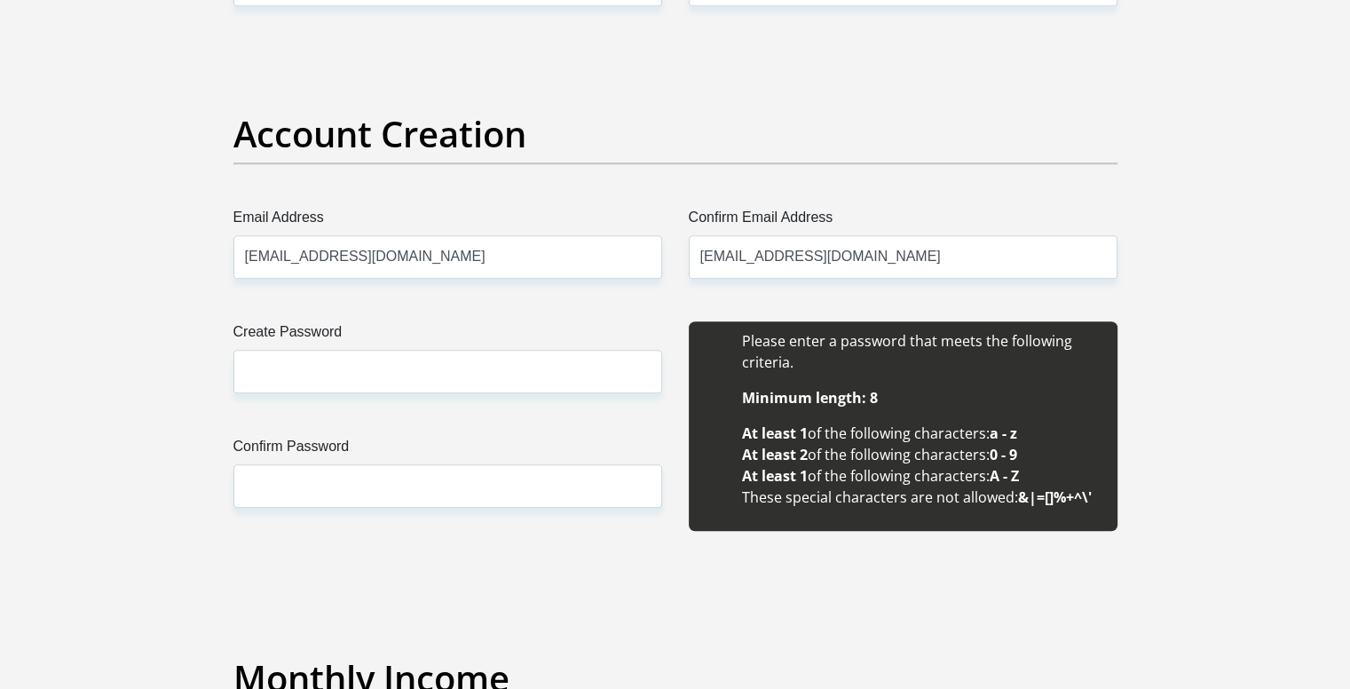
type input "Koketjo"
type input "Ndimande"
type input "0728381652"
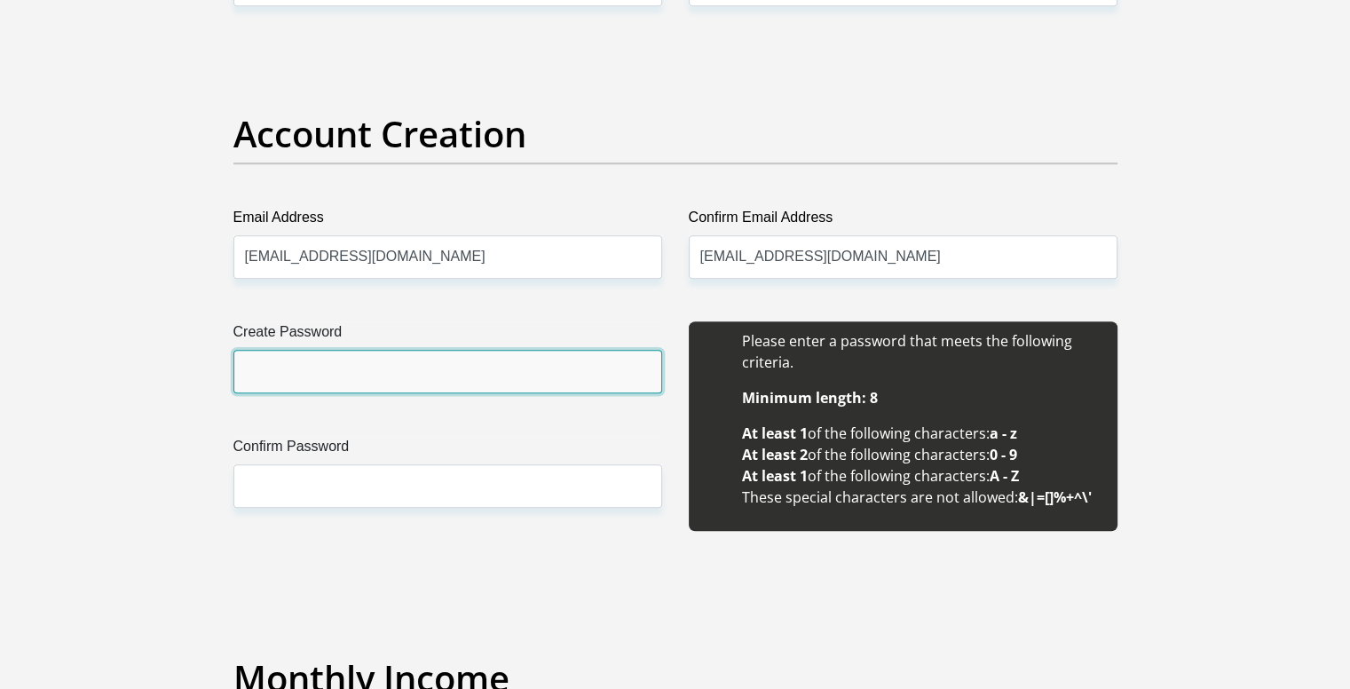
click at [391, 374] on input "Create Password" at bounding box center [447, 371] width 429 height 43
type input "Ndimande@98"
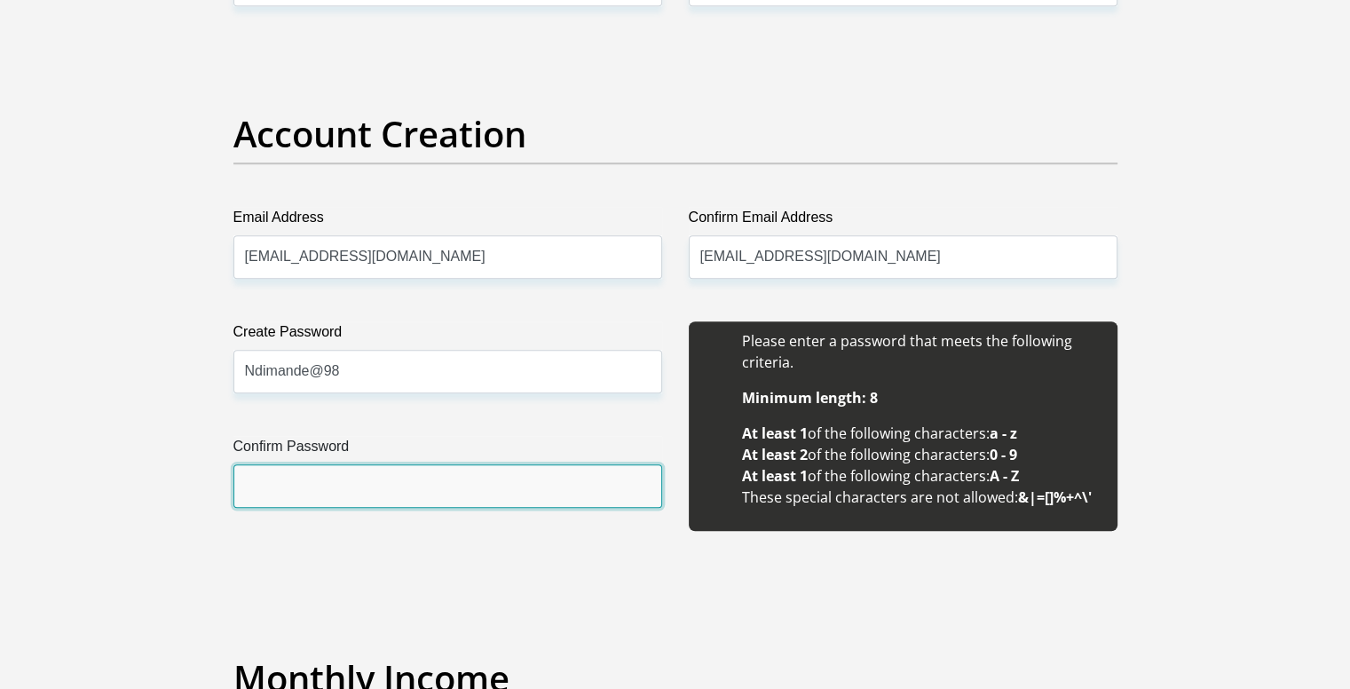
click at [399, 487] on input "Confirm Password" at bounding box center [447, 485] width 429 height 43
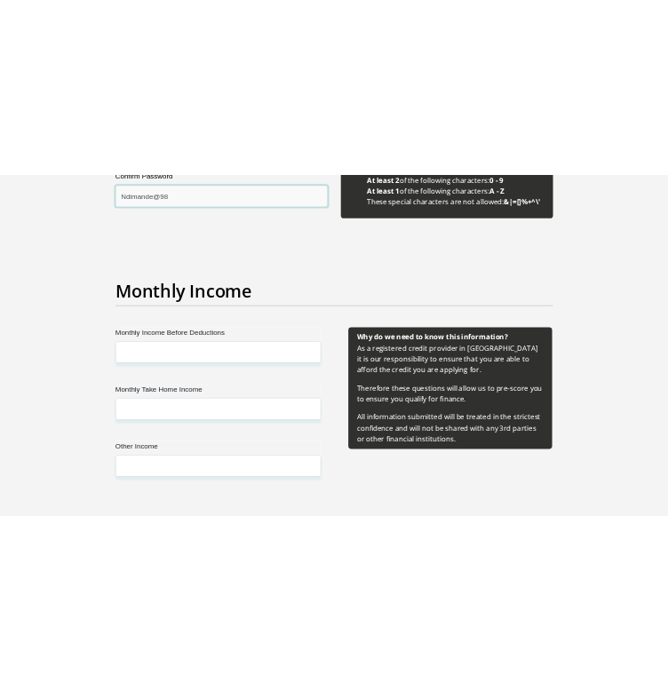
scroll to position [1953, 0]
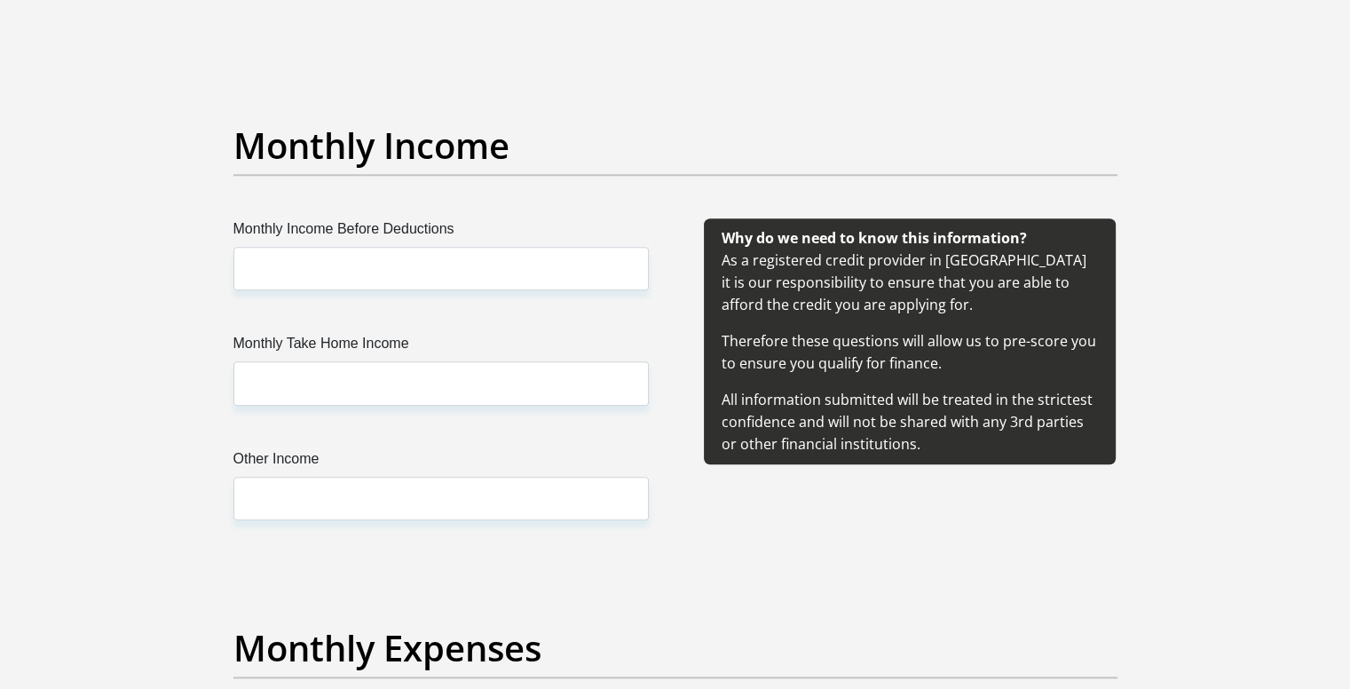
type input "Ndimande@98"
